Goal: Task Accomplishment & Management: Manage account settings

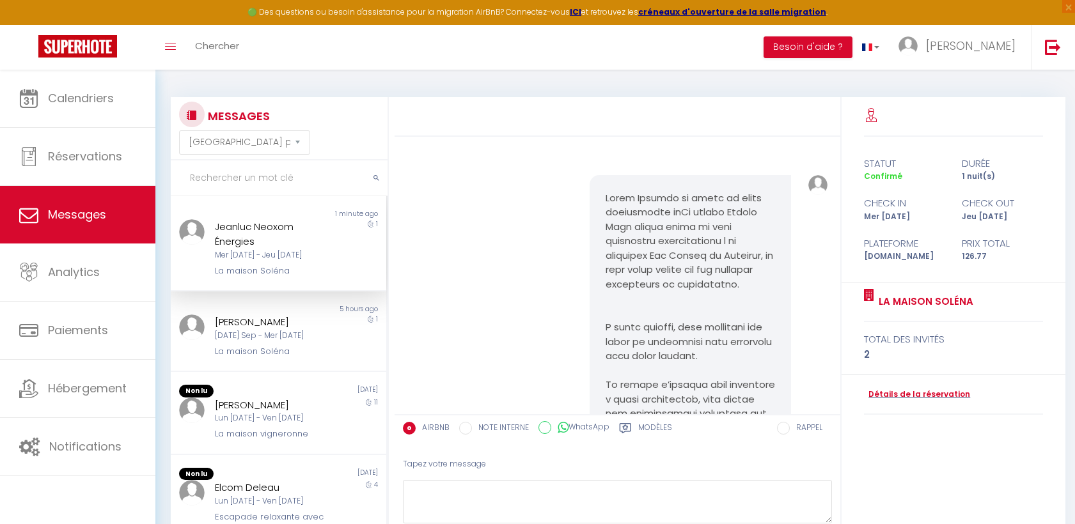
select select "message"
click at [92, 217] on span "Messages" at bounding box center [77, 214] width 58 height 16
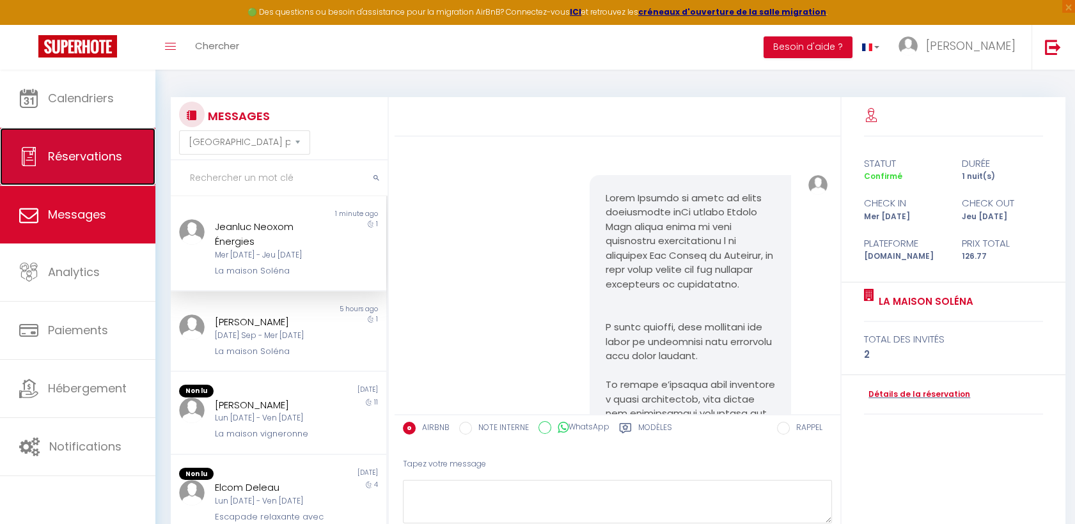
click at [66, 164] on span "Réservations" at bounding box center [85, 156] width 74 height 16
select select "not_cancelled"
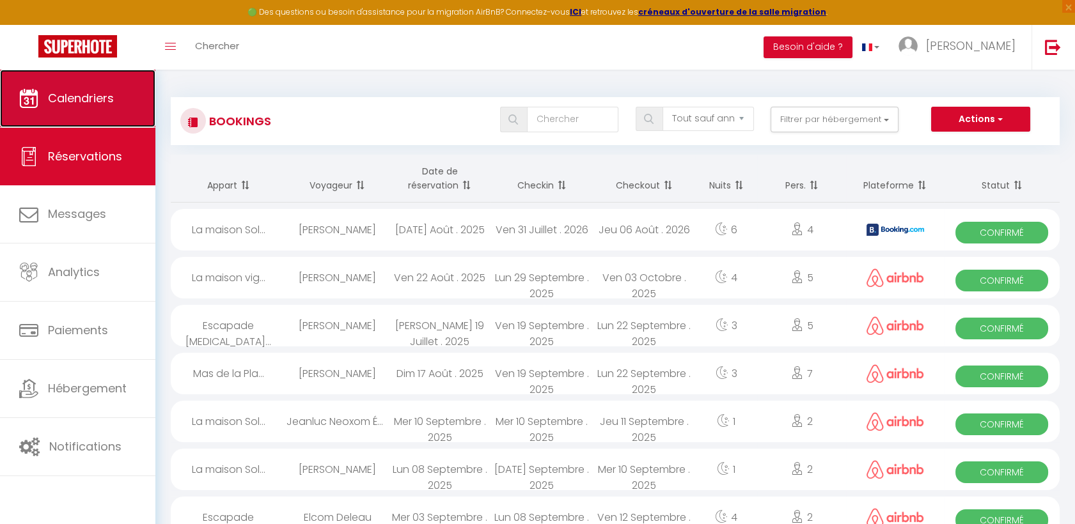
click at [74, 74] on link "Calendriers" at bounding box center [77, 99] width 155 height 58
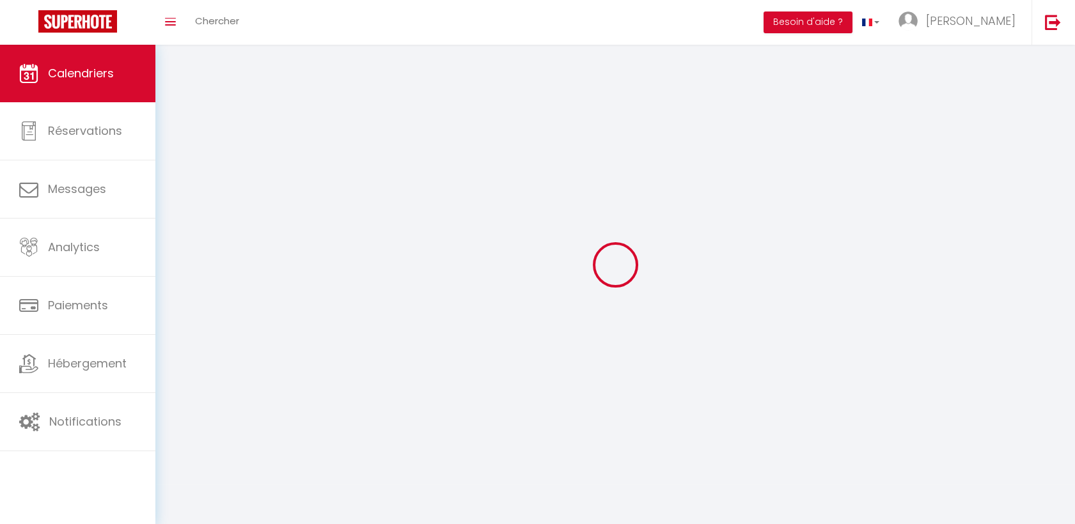
select select
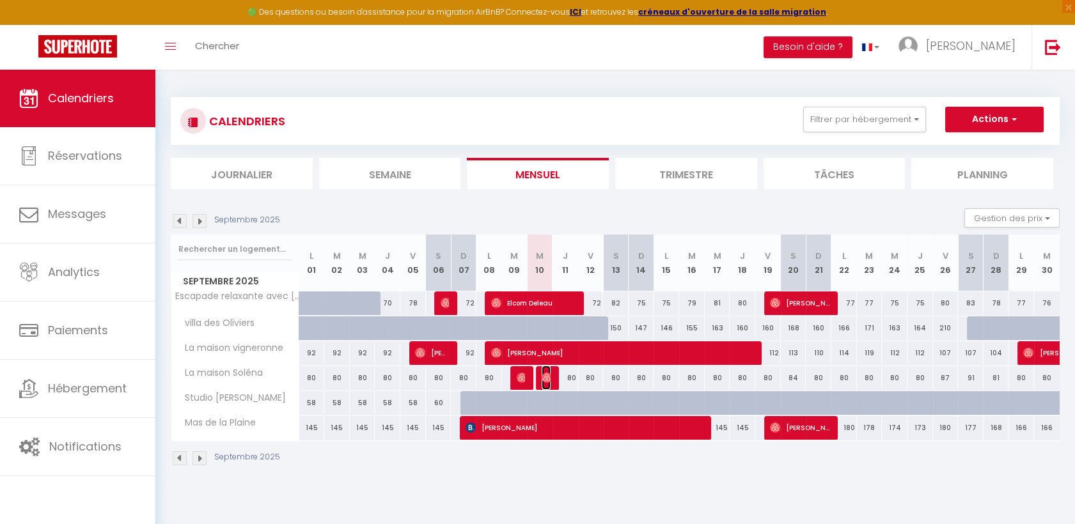
click at [544, 378] on img at bounding box center [546, 378] width 10 height 10
select select "OK"
select select "0"
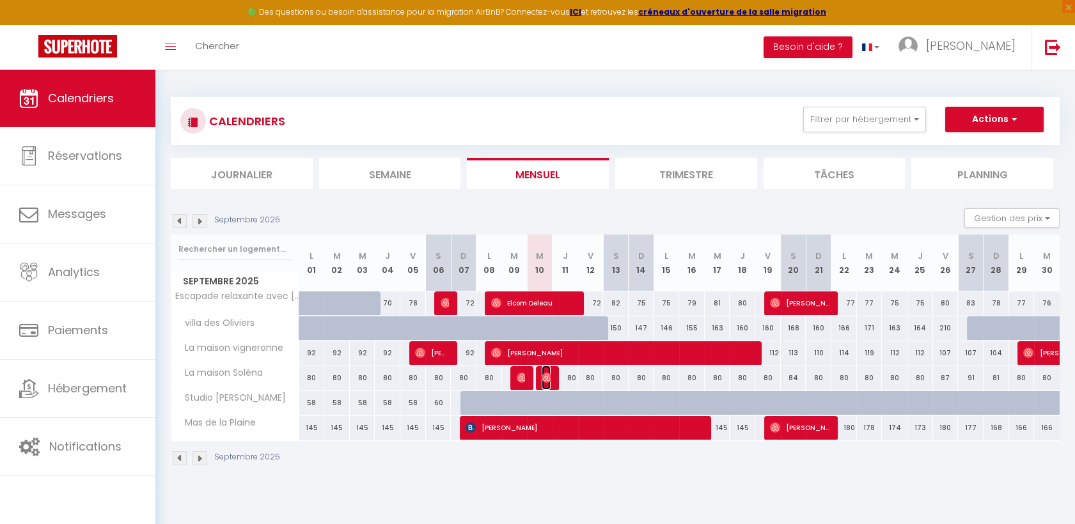
select select "1"
select select
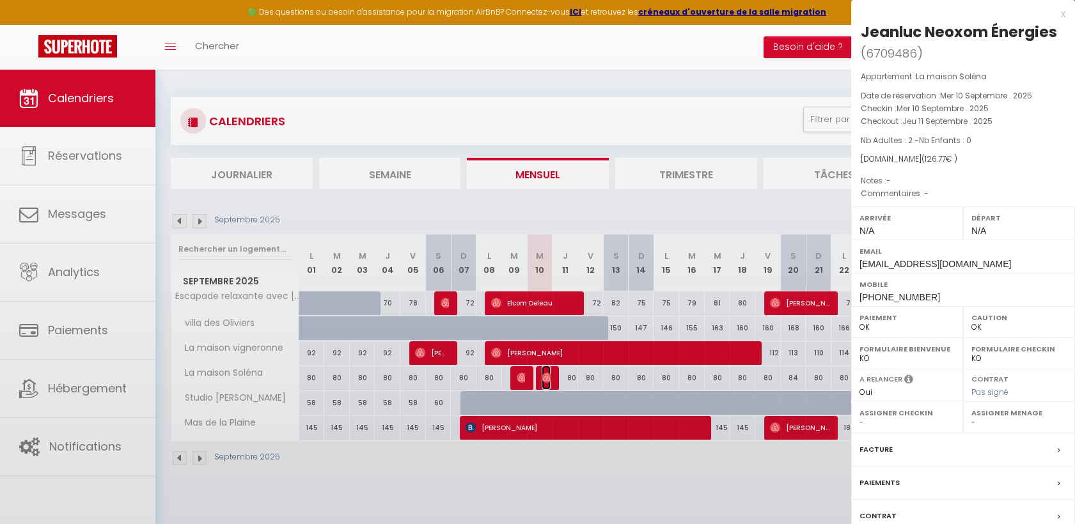
select select "33481"
